Goal: Information Seeking & Learning: Compare options

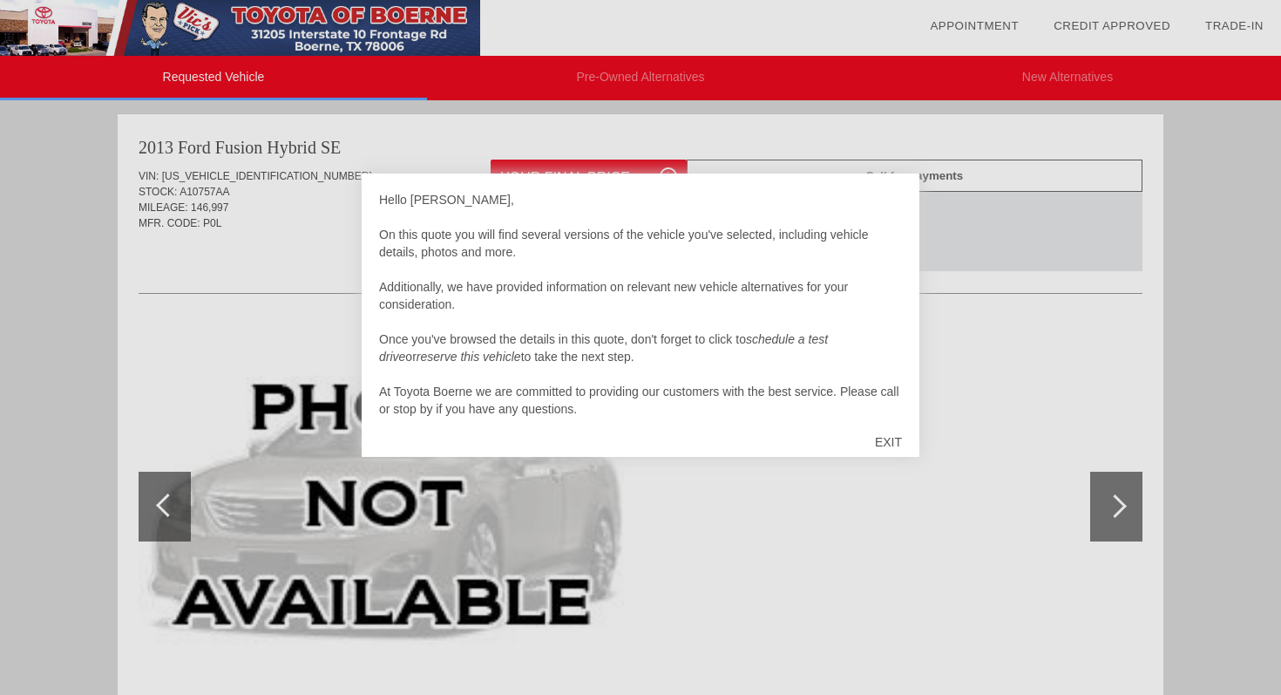
click at [893, 442] on div "EXIT" at bounding box center [889, 442] width 62 height 52
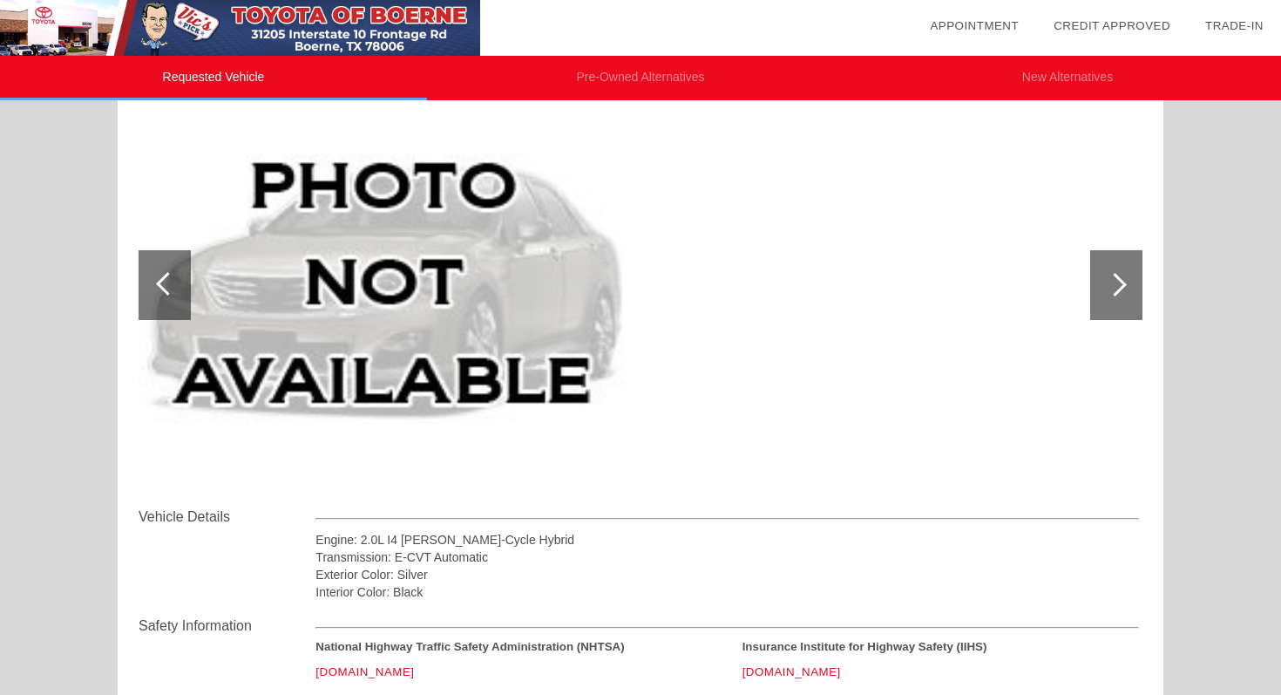
scroll to position [125, 0]
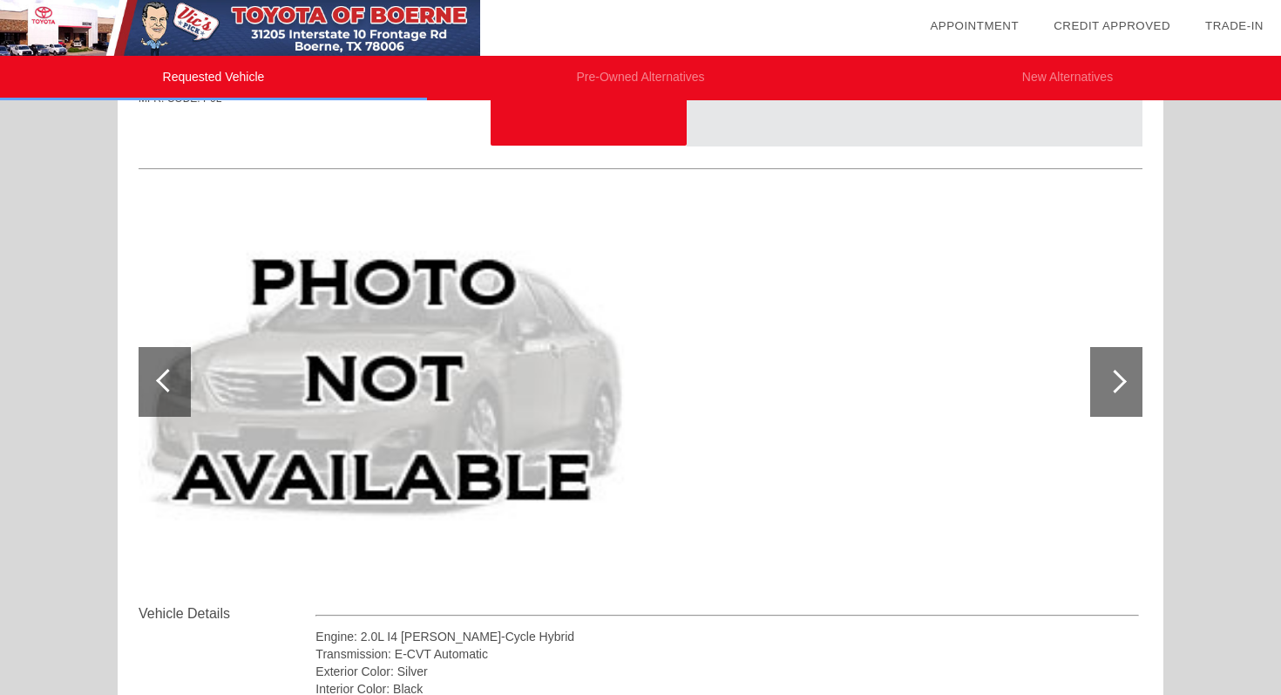
click at [1127, 382] on div at bounding box center [1116, 382] width 52 height 70
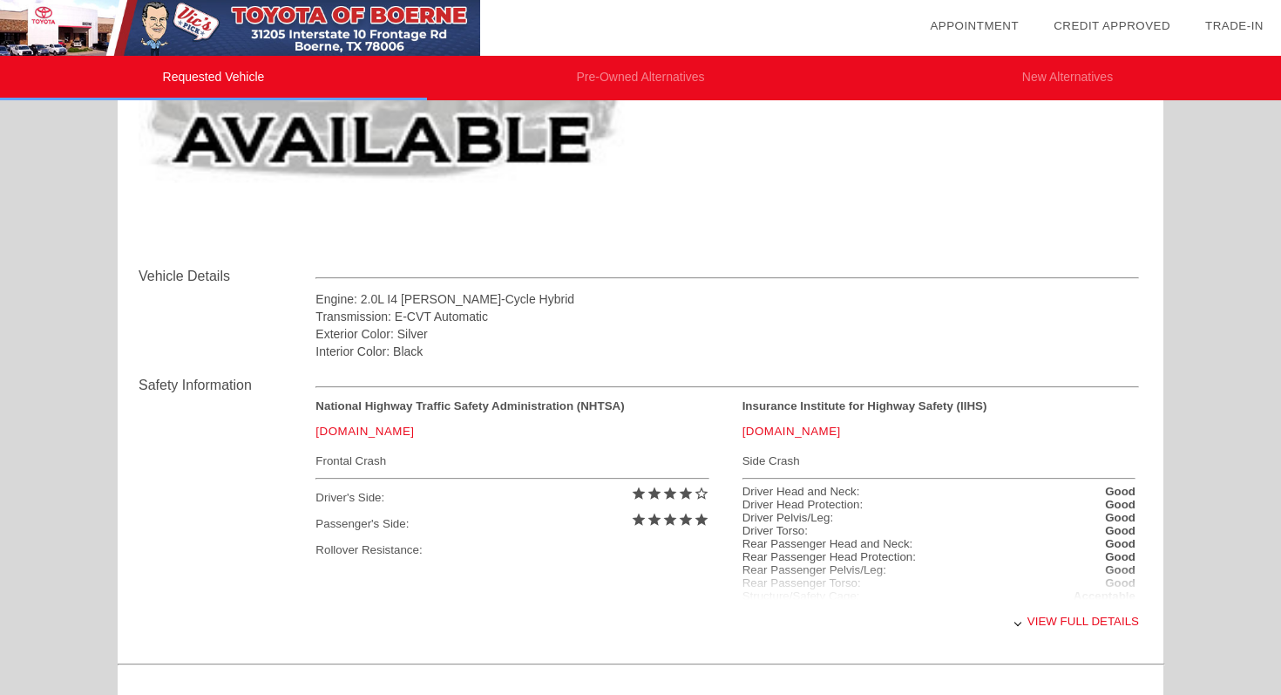
scroll to position [463, 0]
click at [779, 432] on link "[DOMAIN_NAME]" at bounding box center [792, 430] width 98 height 13
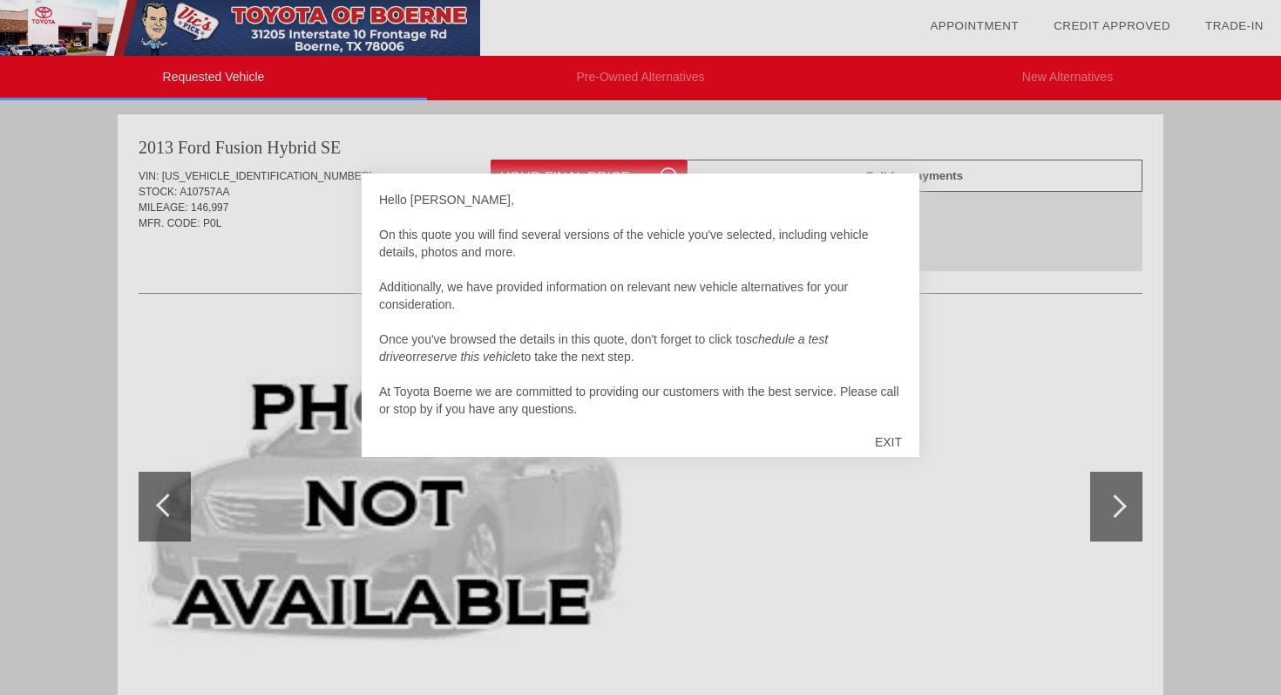
scroll to position [463, 0]
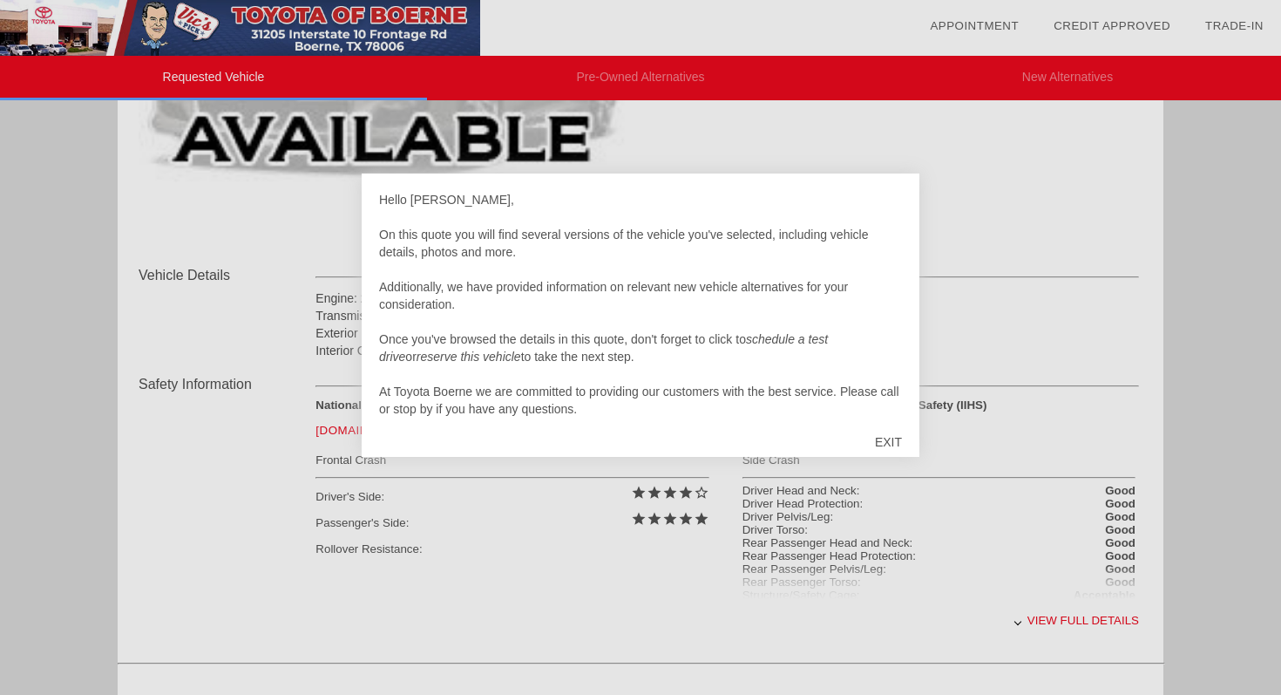
click at [880, 438] on div "EXIT" at bounding box center [889, 442] width 62 height 52
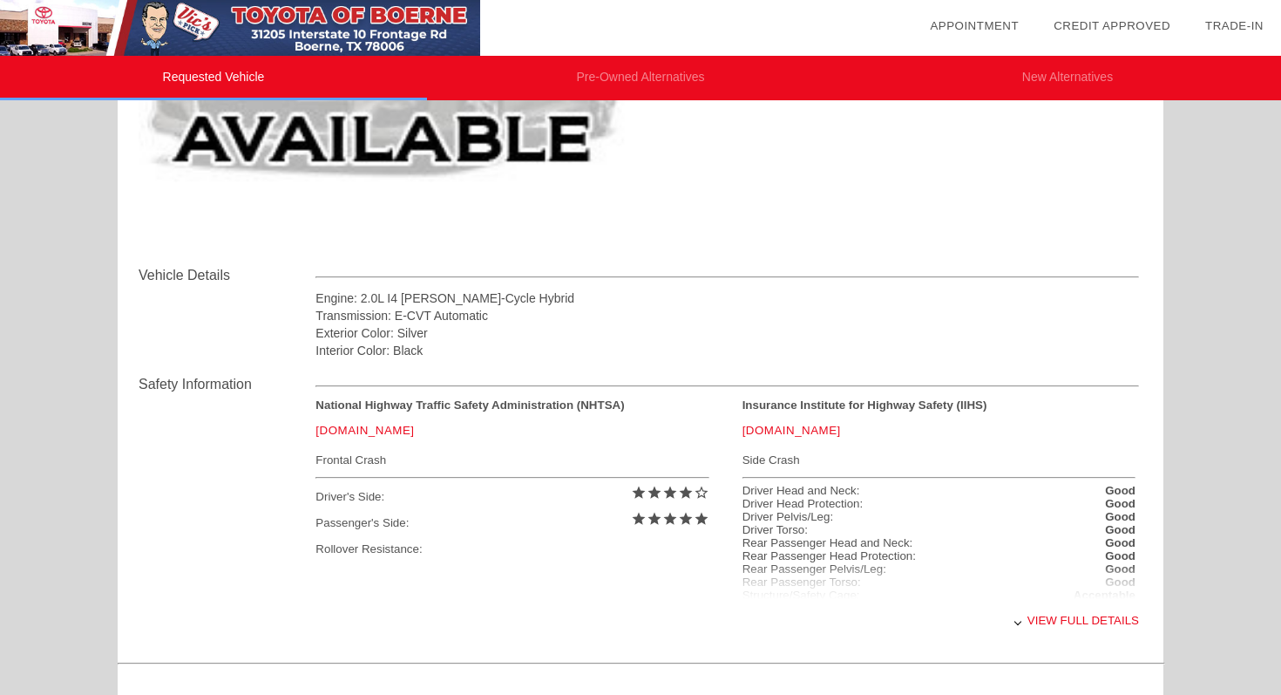
click at [1049, 621] on div "View full details" at bounding box center [728, 620] width 824 height 43
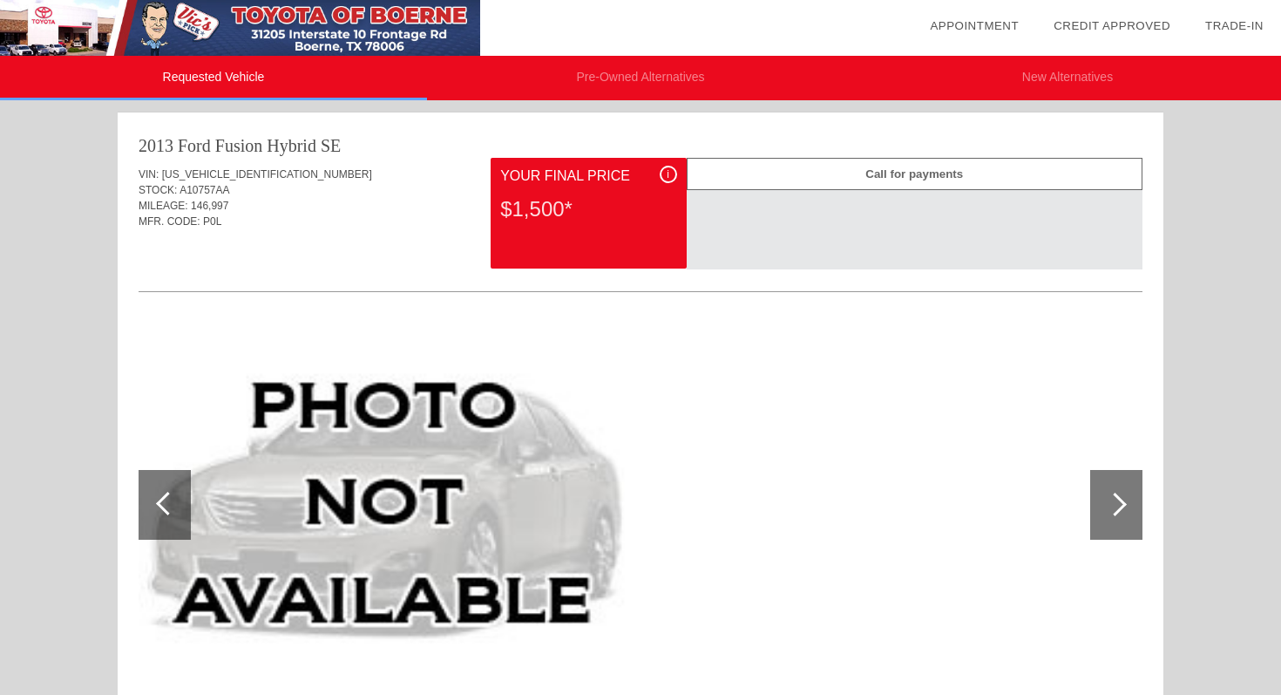
scroll to position [0, 0]
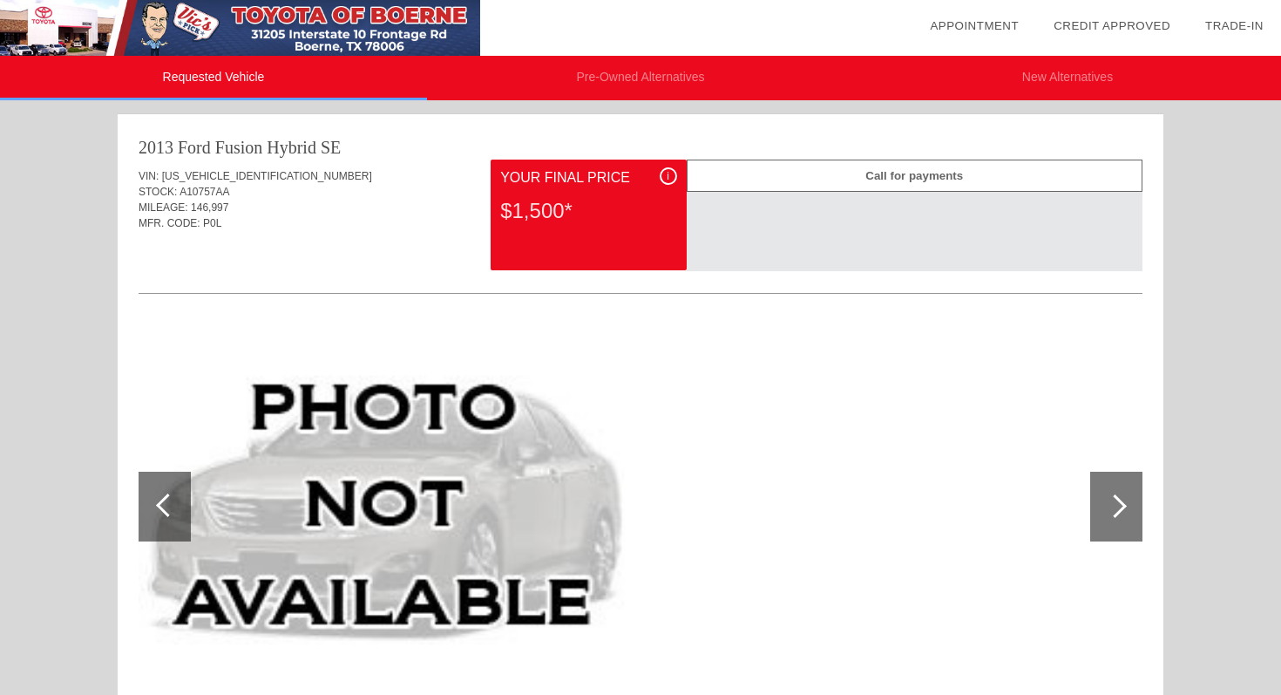
click at [1114, 504] on div at bounding box center [1115, 506] width 24 height 24
click at [882, 180] on div "Call for payments" at bounding box center [915, 176] width 456 height 32
click at [664, 179] on div "i" at bounding box center [668, 175] width 17 height 17
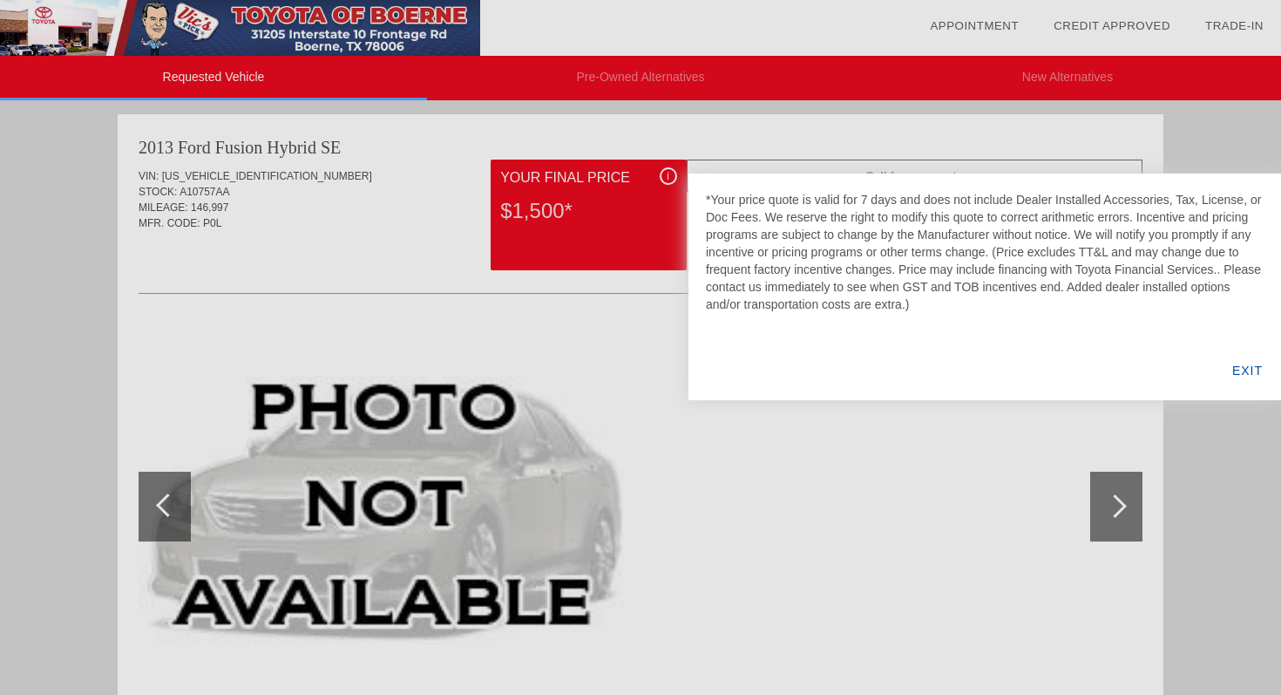
click at [594, 340] on div at bounding box center [640, 347] width 1281 height 695
click at [477, 188] on div at bounding box center [640, 347] width 1281 height 695
click at [661, 71] on div at bounding box center [640, 347] width 1281 height 695
click at [1226, 374] on div "EXIT" at bounding box center [1247, 370] width 67 height 59
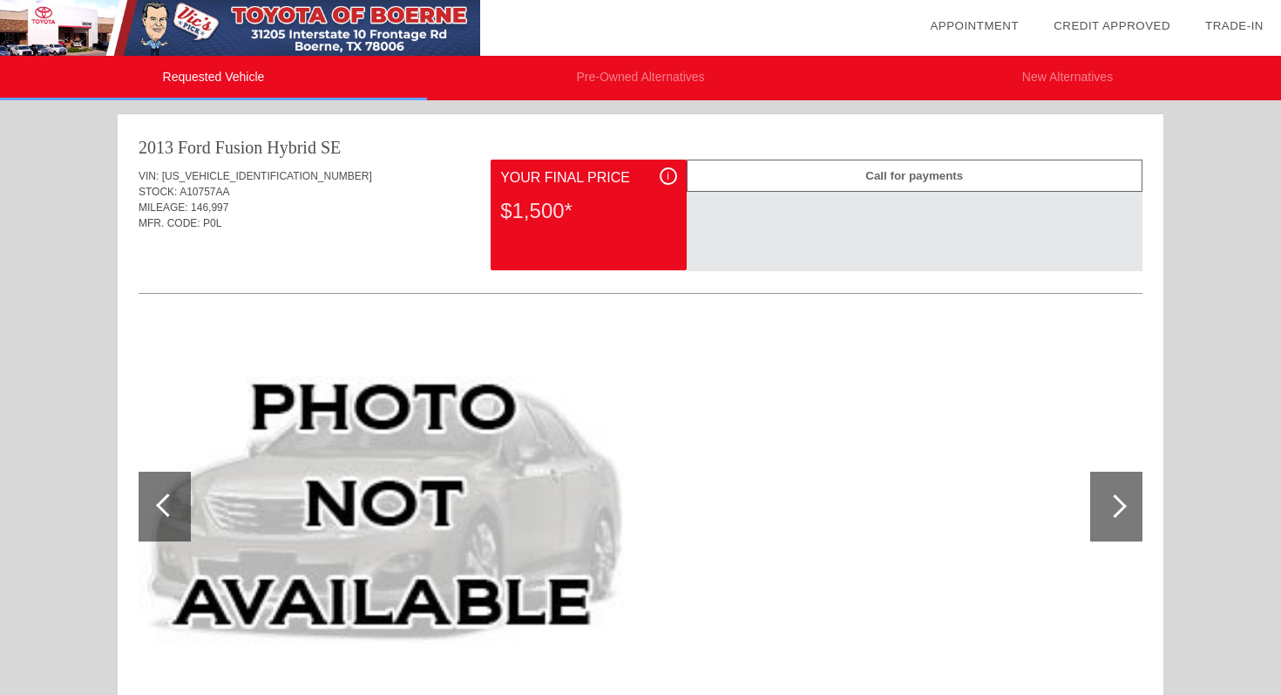
click at [640, 81] on li "Pre-Owned Alternatives" at bounding box center [640, 78] width 427 height 44
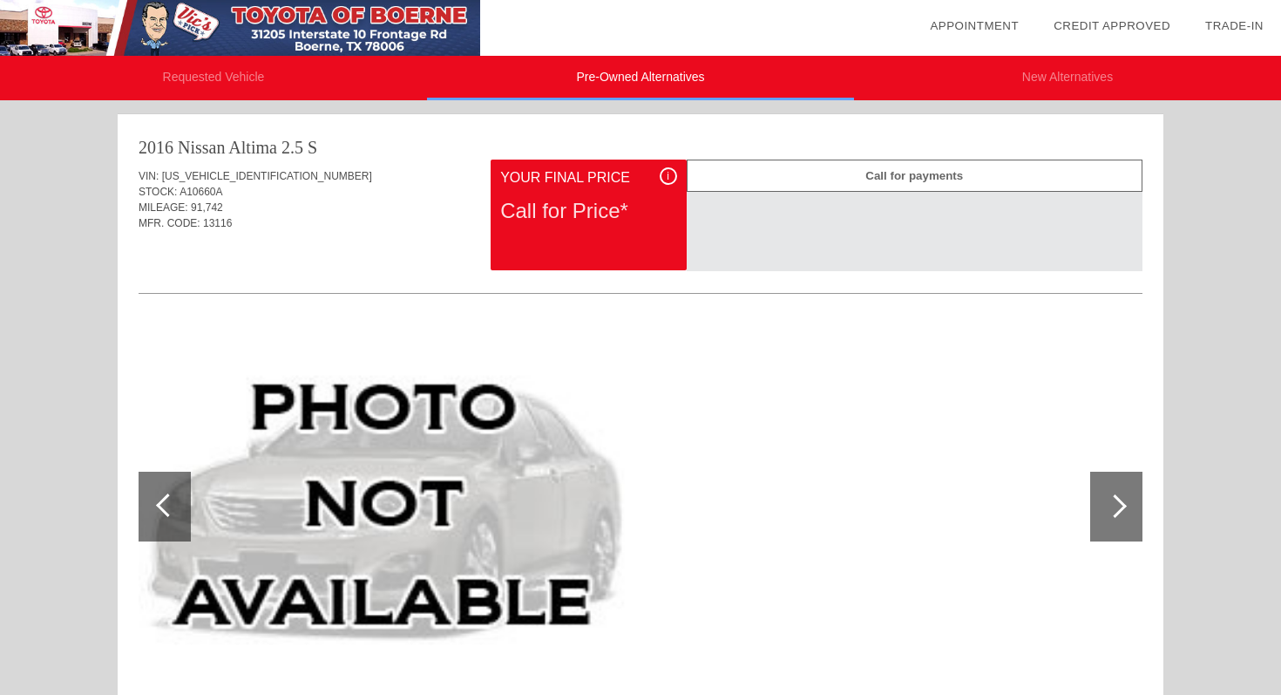
click at [640, 81] on li "Pre-Owned Alternatives" at bounding box center [640, 78] width 427 height 44
click at [584, 92] on li "Pre-Owned Alternatives" at bounding box center [640, 78] width 427 height 44
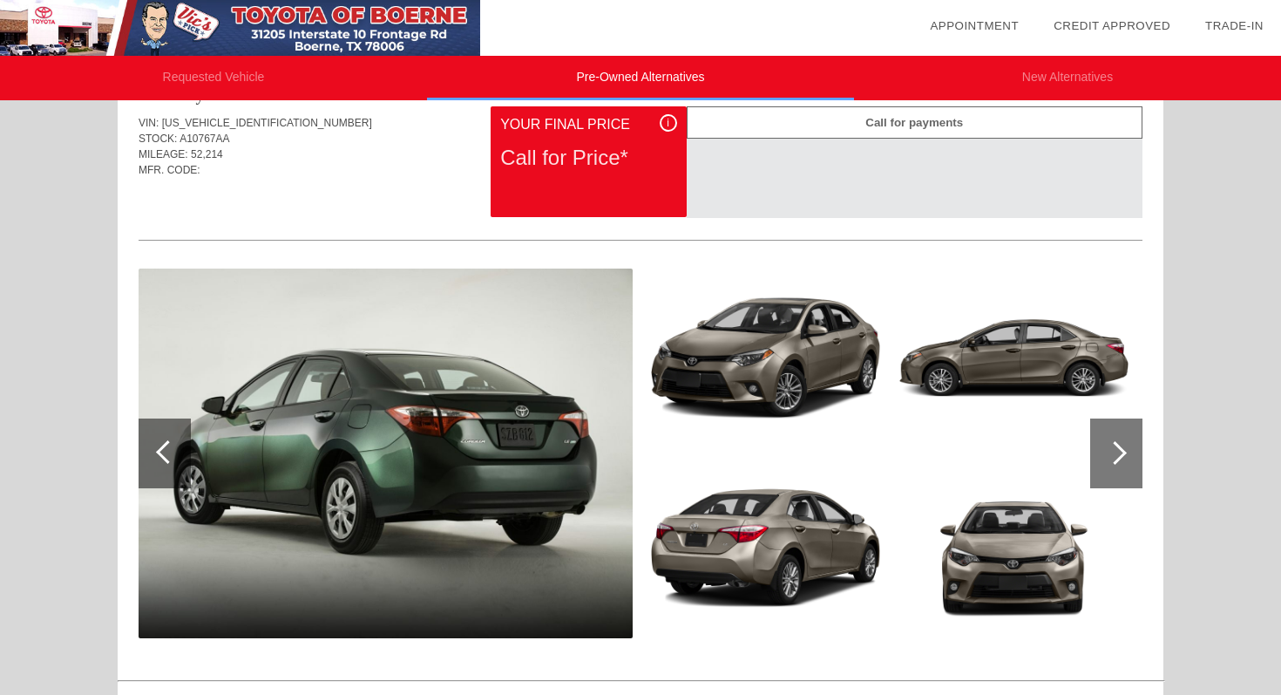
scroll to position [1496, 0]
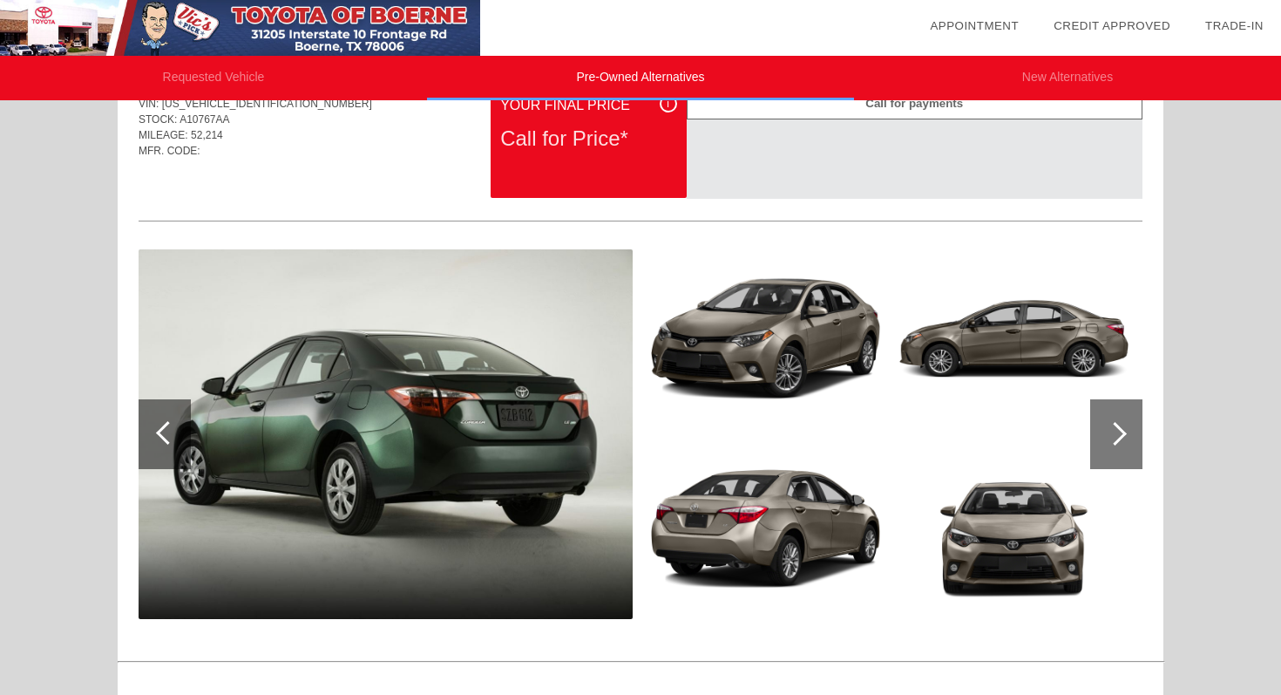
click at [1104, 440] on div at bounding box center [1116, 434] width 52 height 70
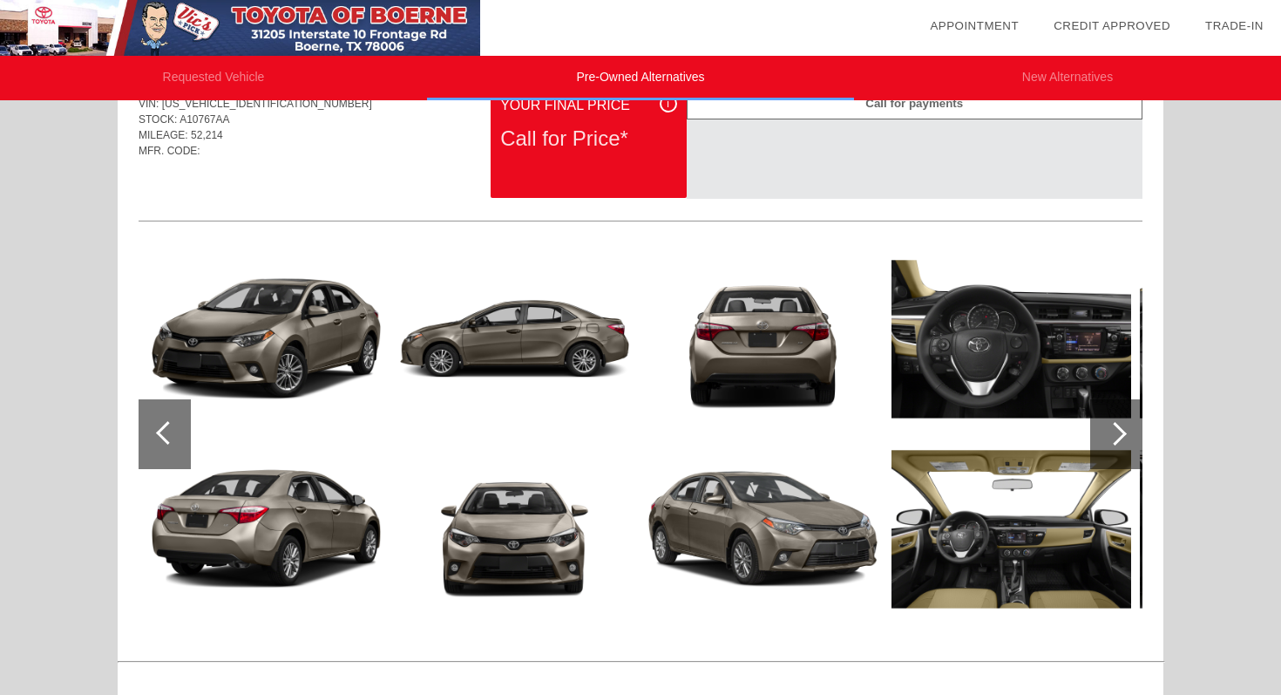
click at [1104, 440] on div at bounding box center [1116, 434] width 52 height 70
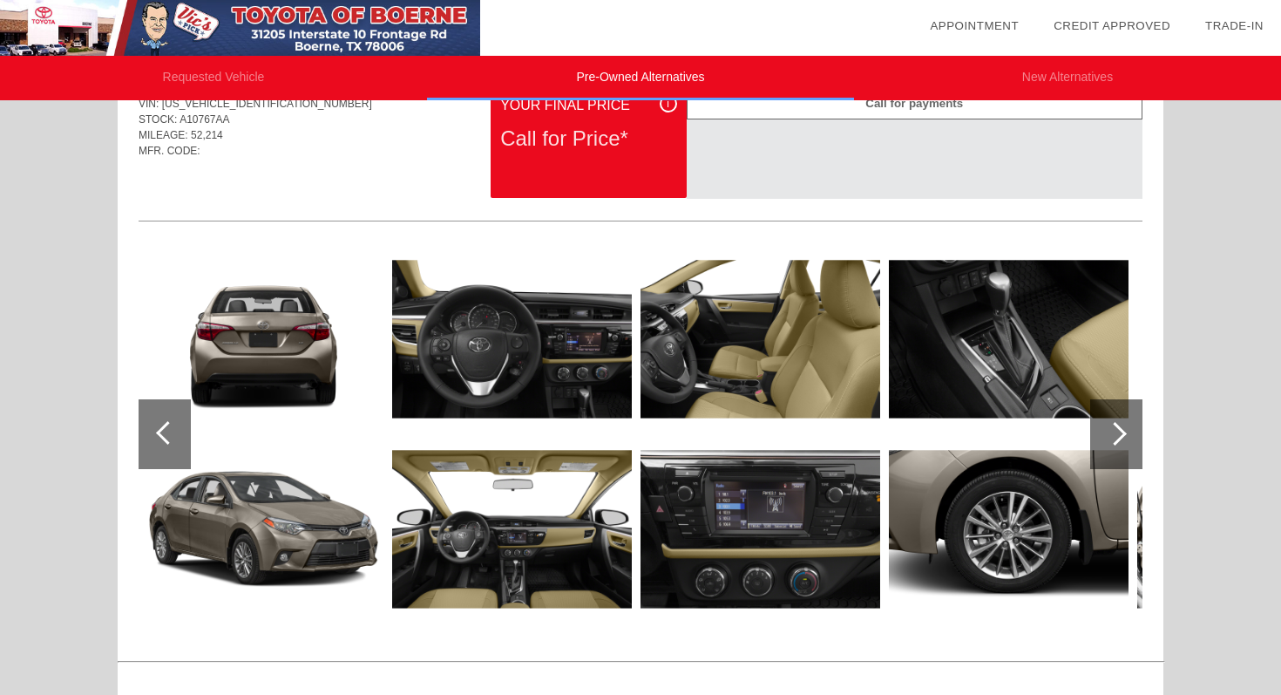
click at [1104, 440] on div at bounding box center [1116, 434] width 52 height 70
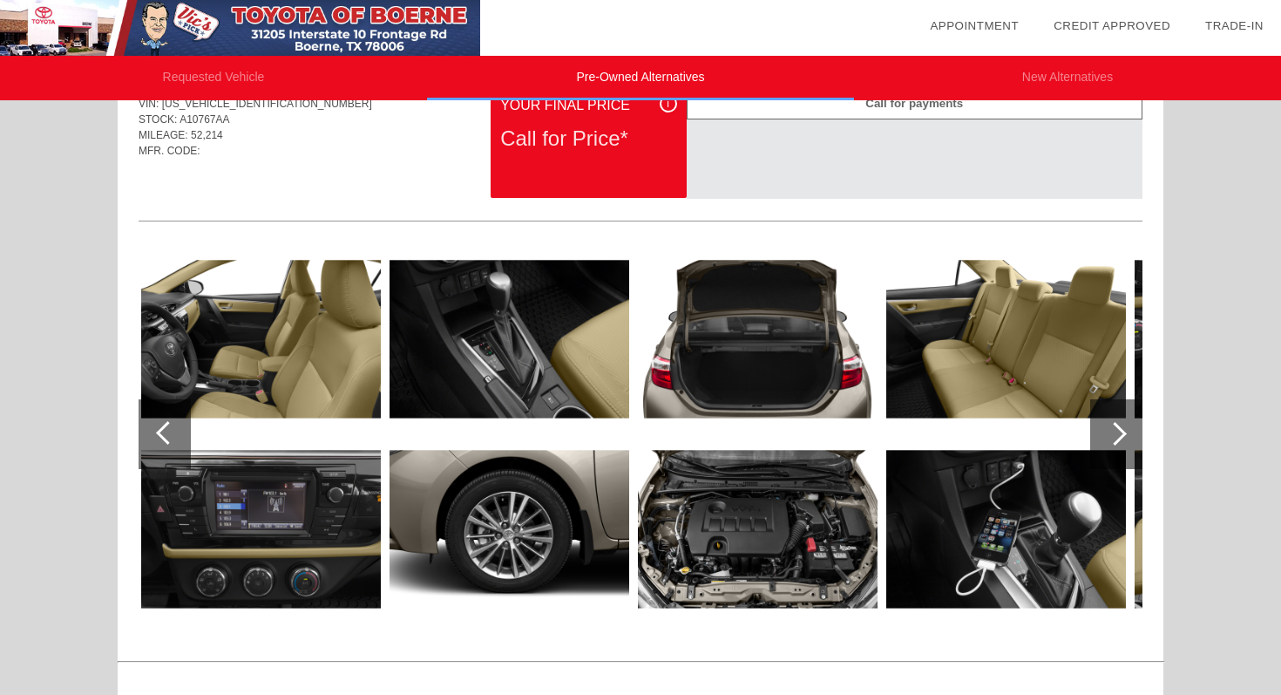
click at [1104, 440] on div at bounding box center [1116, 434] width 52 height 70
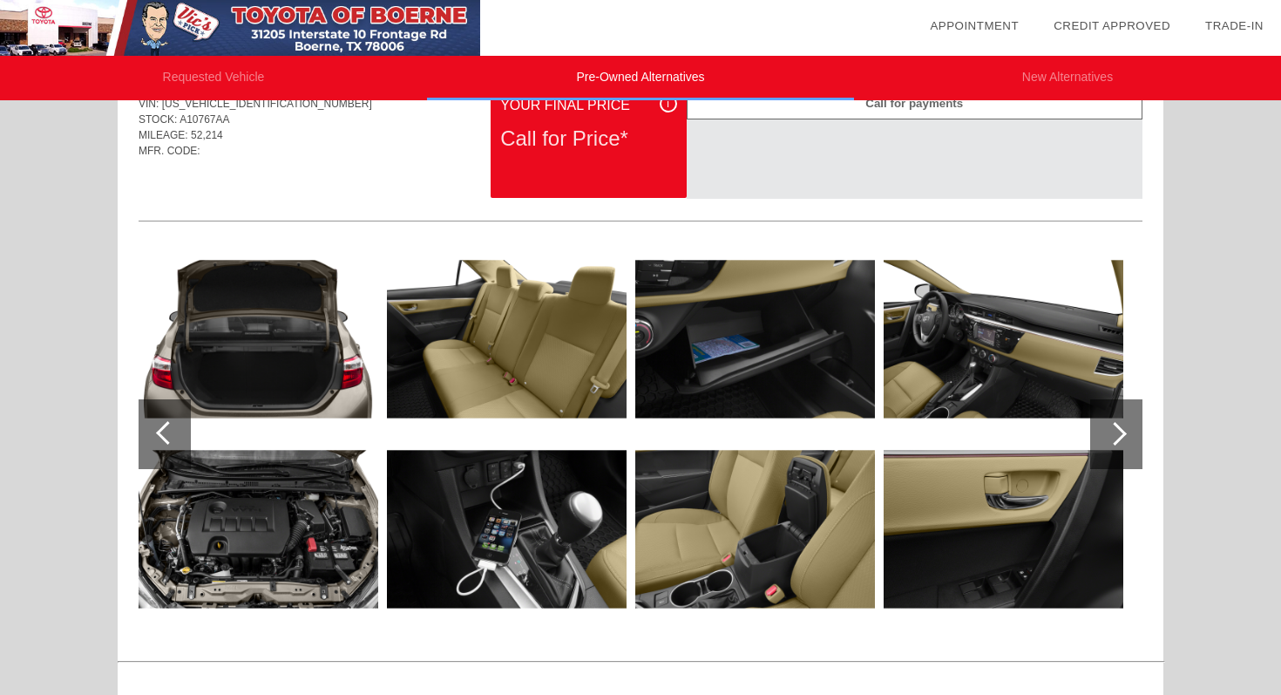
click at [1104, 440] on div at bounding box center [1116, 434] width 52 height 70
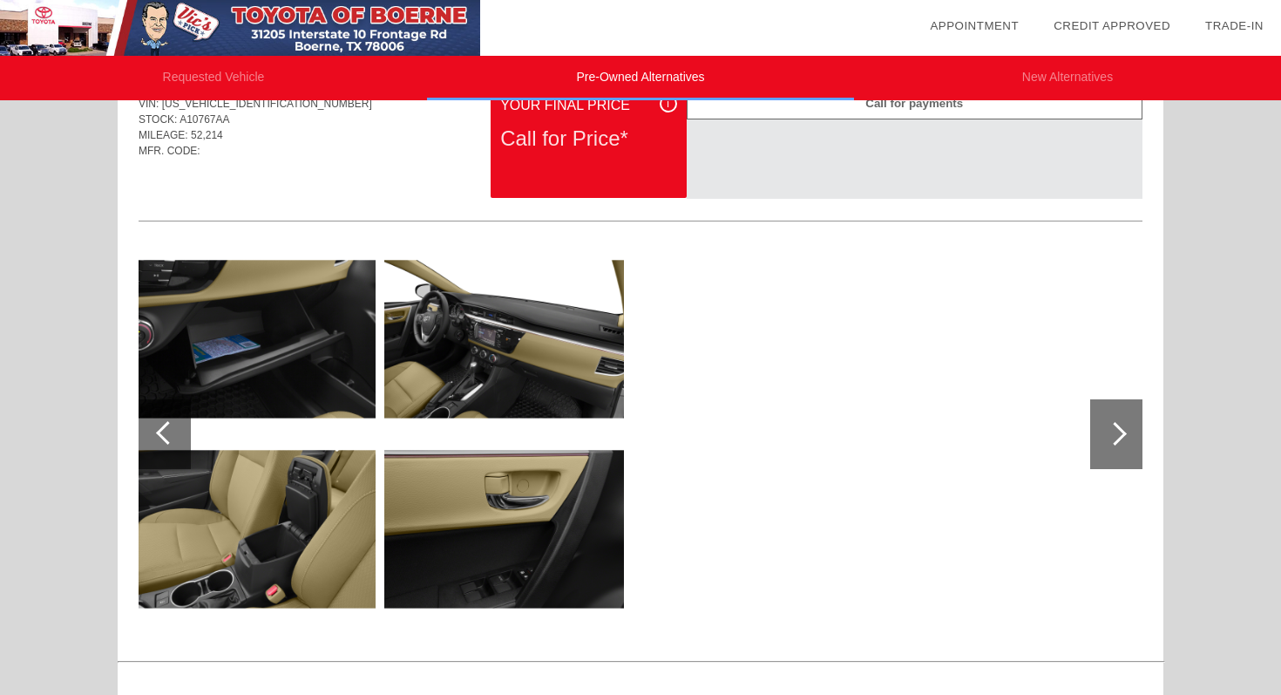
click at [1104, 440] on div at bounding box center [1116, 434] width 52 height 70
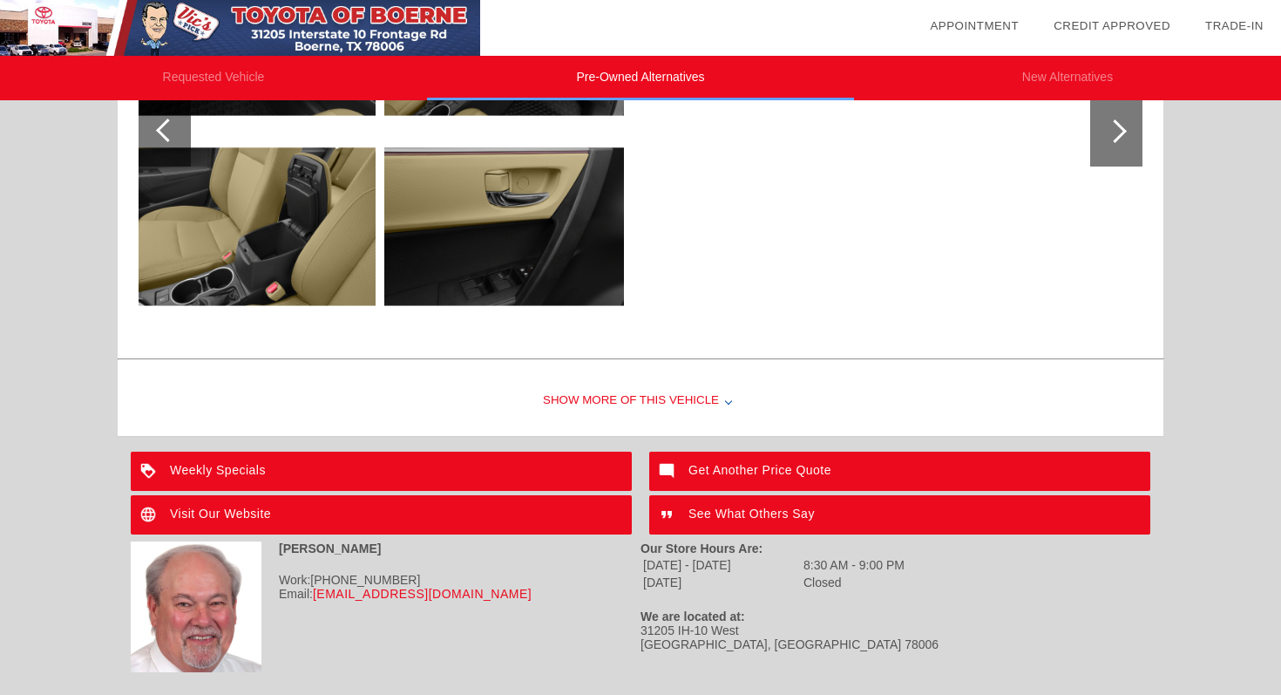
scroll to position [1790, 0]
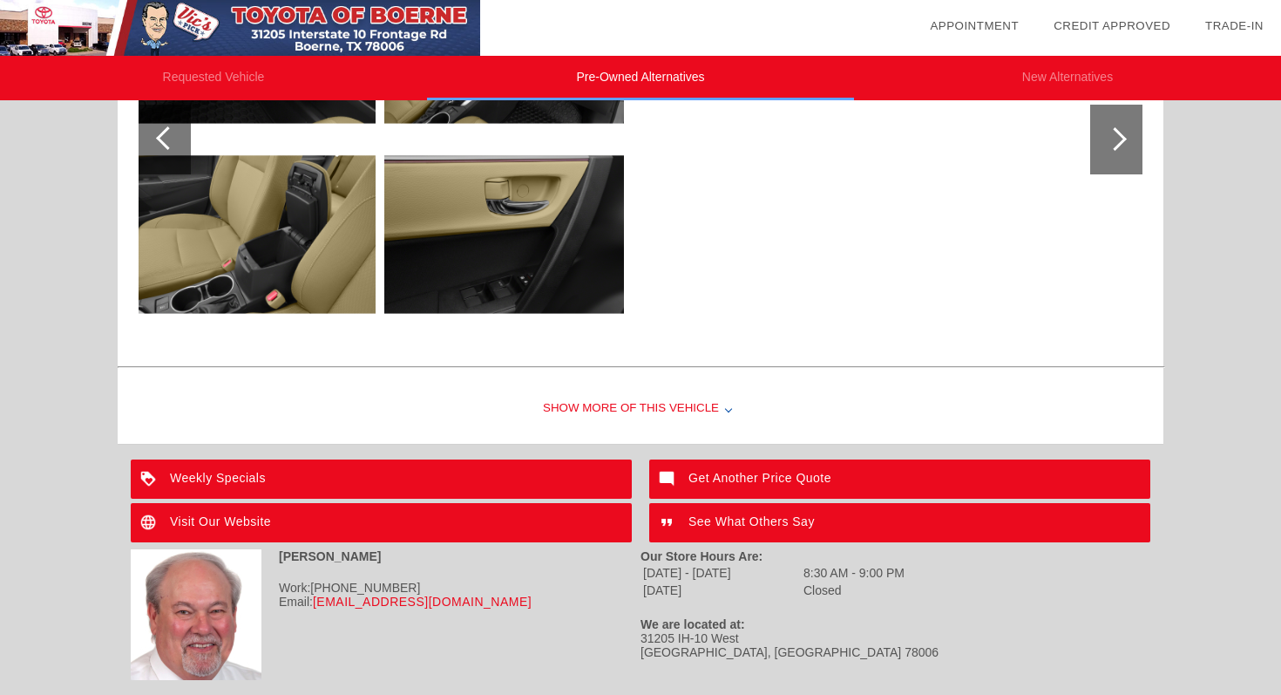
click at [696, 407] on div "Show More of this Vehicle" at bounding box center [641, 409] width 1046 height 70
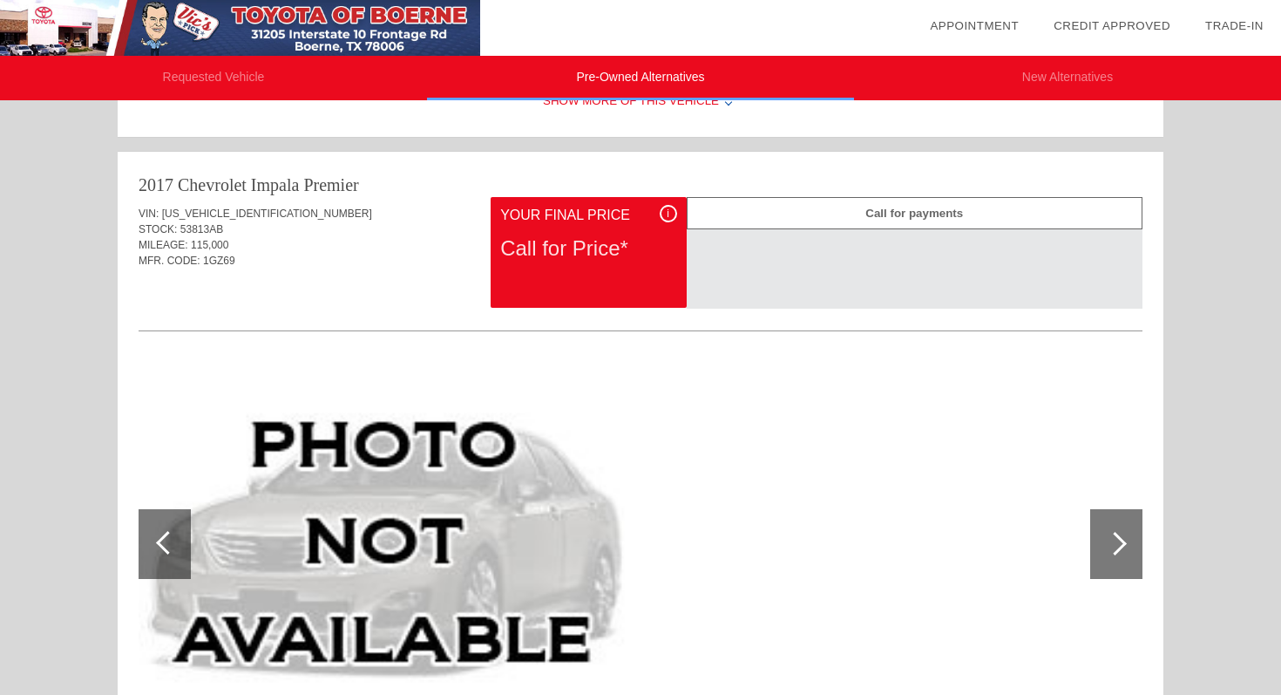
scroll to position [971, 0]
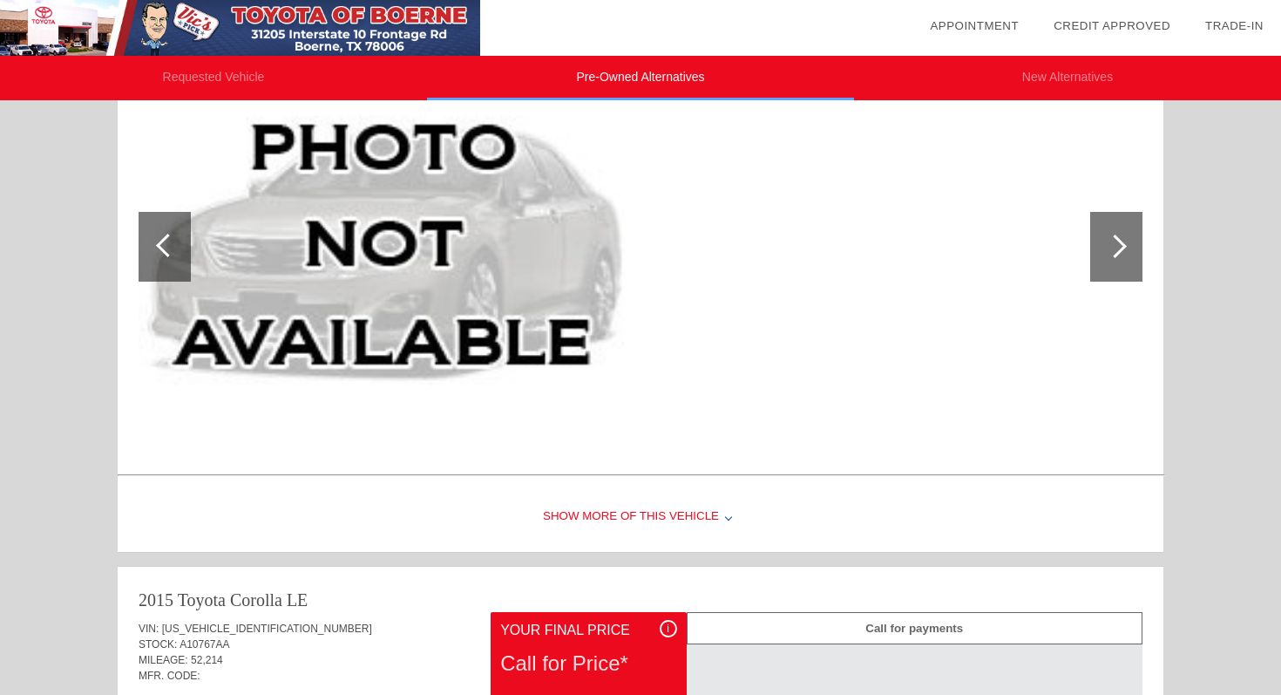
click at [654, 520] on div "Show More of this Vehicle" at bounding box center [641, 517] width 1046 height 70
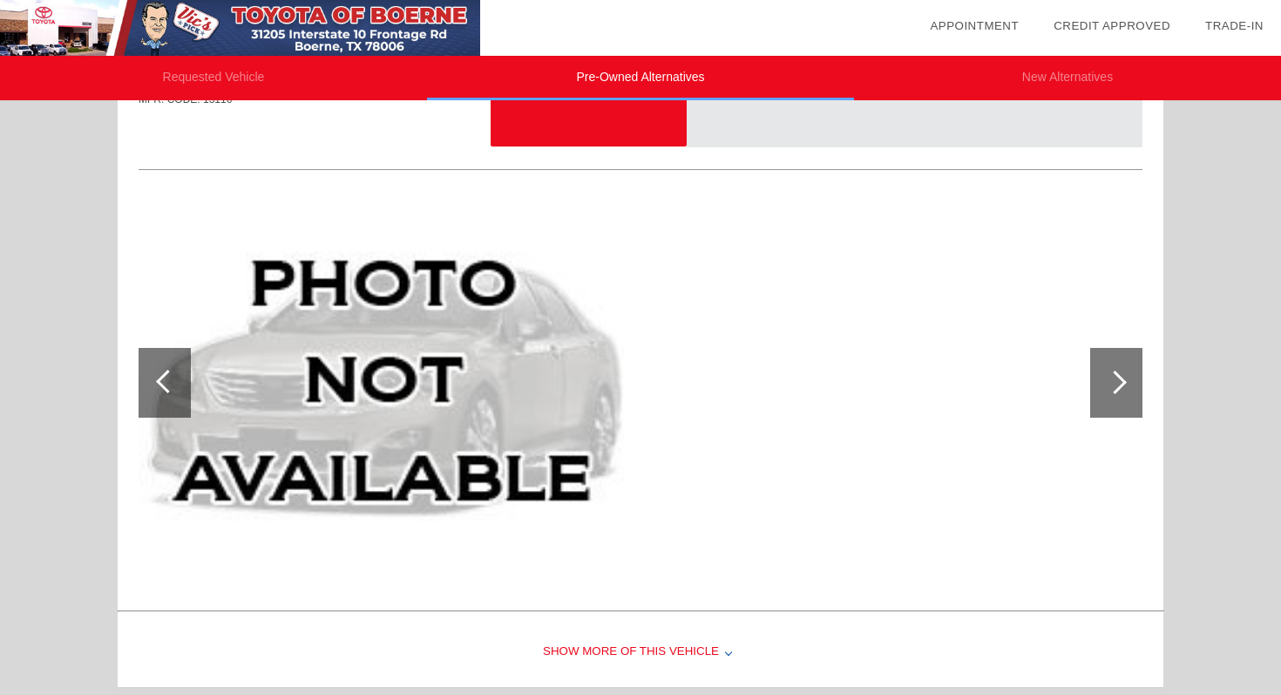
scroll to position [0, 0]
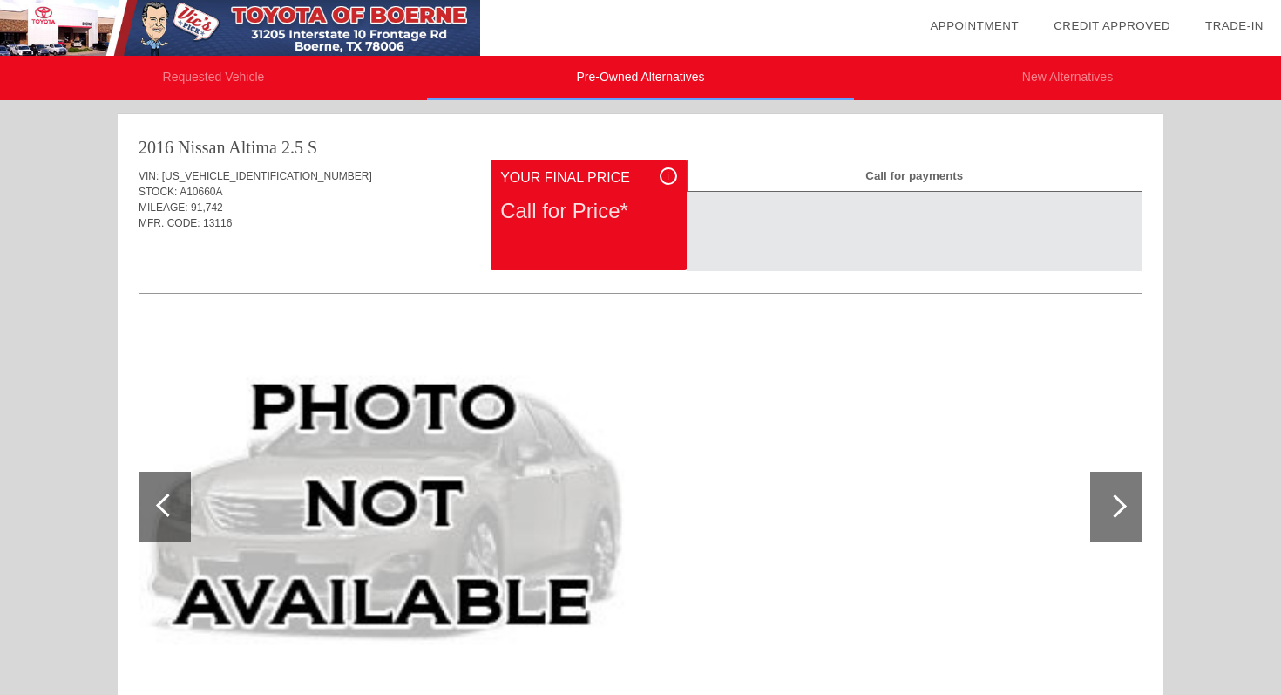
click at [1048, 75] on li "New Alternatives" at bounding box center [1067, 78] width 427 height 44
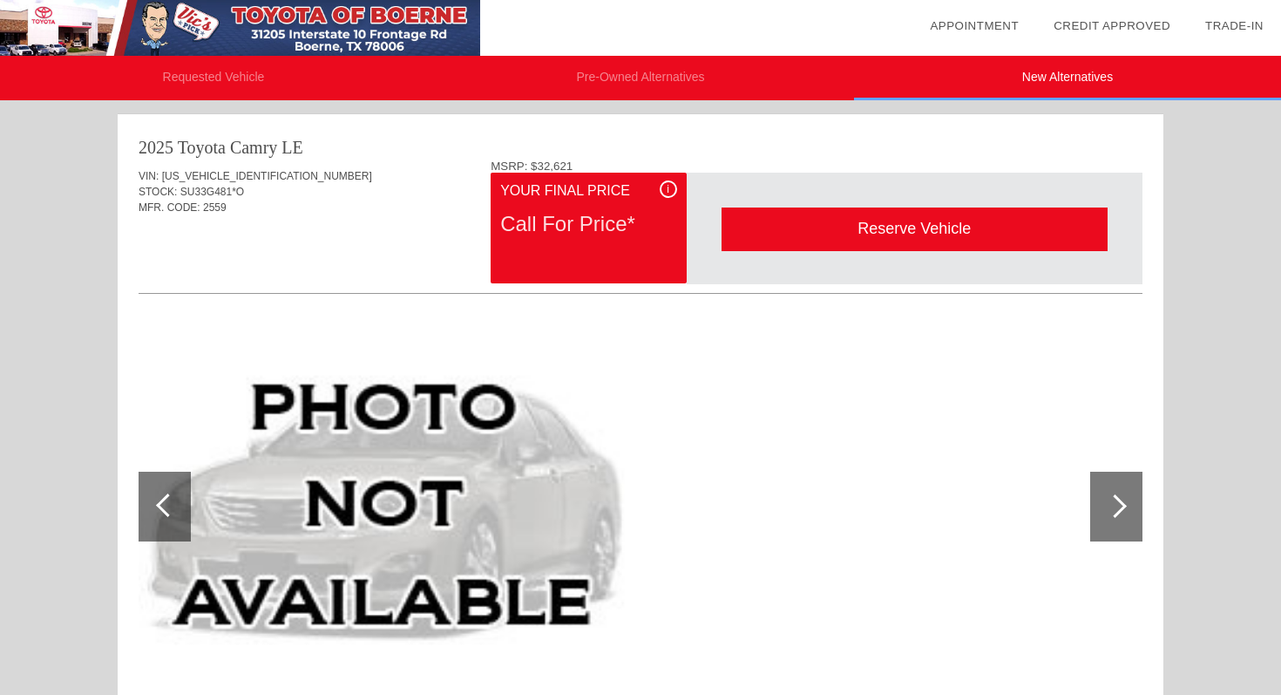
click at [319, 84] on li "Requested Vehicle" at bounding box center [213, 78] width 427 height 44
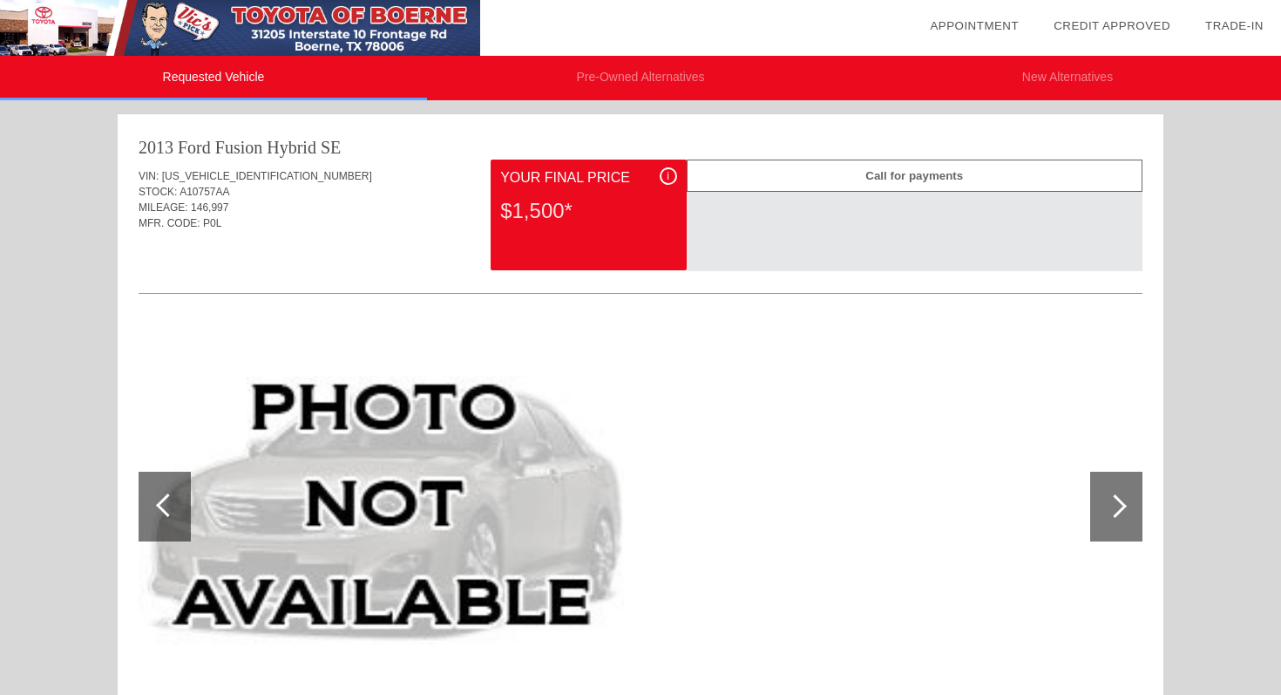
click at [328, 31] on img at bounding box center [240, 28] width 480 height 56
